Goal: Information Seeking & Learning: Stay updated

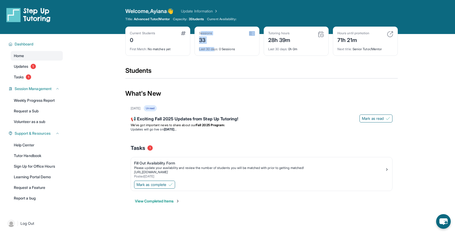
drag, startPoint x: 201, startPoint y: 35, endPoint x: 215, endPoint y: 50, distance: 20.7
click at [215, 50] on div "Sessions 33 Last 30 days : 0 Sessions" at bounding box center [227, 41] width 65 height 29
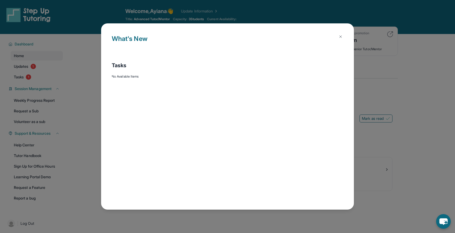
click at [215, 50] on h1 "What's New" at bounding box center [228, 42] width 232 height 17
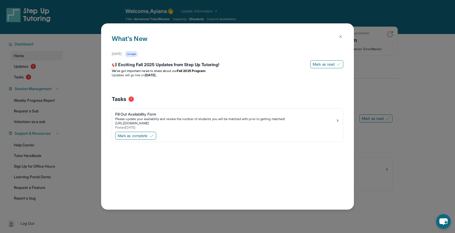
click at [339, 35] on img at bounding box center [341, 37] width 4 height 4
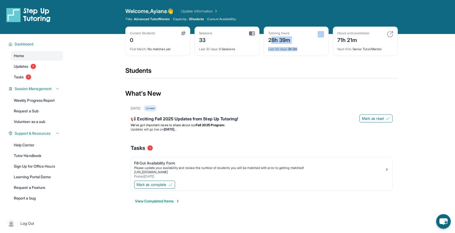
drag, startPoint x: 271, startPoint y: 40, endPoint x: 308, endPoint y: 52, distance: 38.8
click at [308, 52] on div "Tutoring hours 28h 39m Last 30 days : 0h 0m" at bounding box center [296, 41] width 65 height 29
click at [200, 15] on div "Welcome, Ayiana 👋 Update Information Title: Advanced Tutor/Mentor Capacity: 3 S…" at bounding box center [261, 16] width 273 height 19
click at [200, 20] on span "3 Students" at bounding box center [196, 19] width 15 height 4
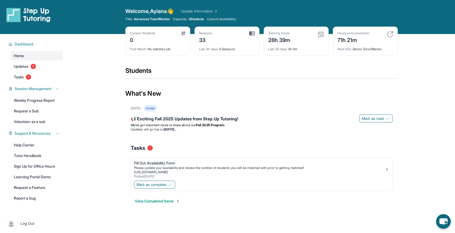
click at [191, 20] on span "3 Students" at bounding box center [196, 19] width 15 height 4
click at [210, 7] on div "Open sidebar Welcome, Ayiana 👋 Update Information Title: Advanced Tutor/Mentor …" at bounding box center [227, 17] width 455 height 34
click at [210, 11] on link "Update Information" at bounding box center [199, 11] width 37 height 5
click at [166, 168] on div "Please update your availability and review the number of students you will be m…" at bounding box center [259, 168] width 251 height 4
click at [27, 77] on span "1" at bounding box center [28, 77] width 5 height 5
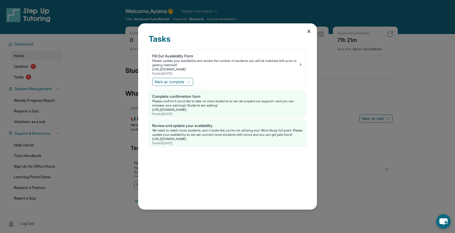
click at [307, 30] on icon at bounding box center [308, 31] width 5 height 5
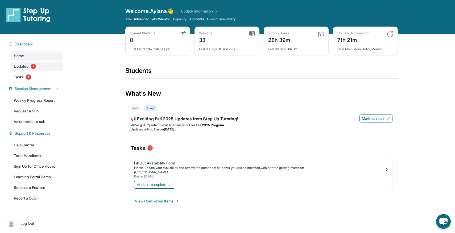
click at [35, 69] on link "Updates 1" at bounding box center [37, 67] width 52 height 10
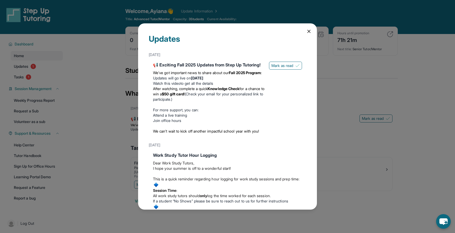
click at [307, 34] on div "Updates [DATE] 📢 Exciting Fall 2025 Updates from Step Up Tutoring! We’ve got im…" at bounding box center [227, 116] width 179 height 187
click at [310, 33] on icon at bounding box center [308, 31] width 5 height 5
